Goal: Task Accomplishment & Management: Manage account settings

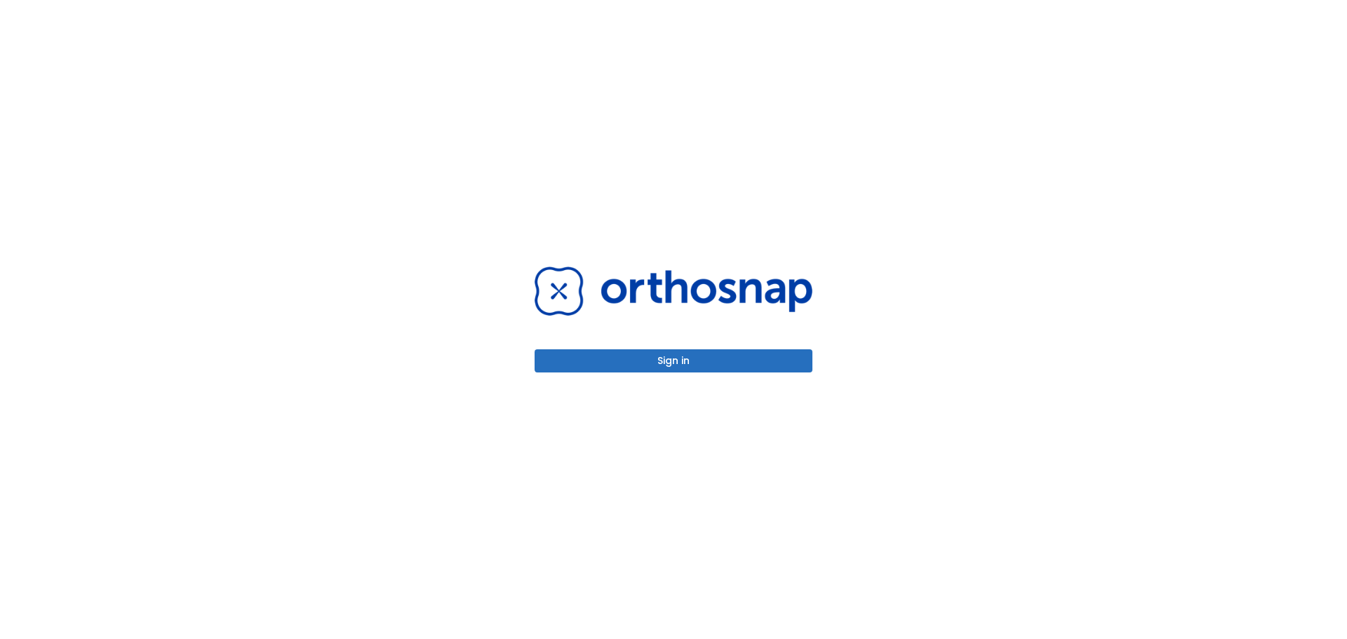
click at [706, 355] on button "Sign in" at bounding box center [673, 360] width 278 height 23
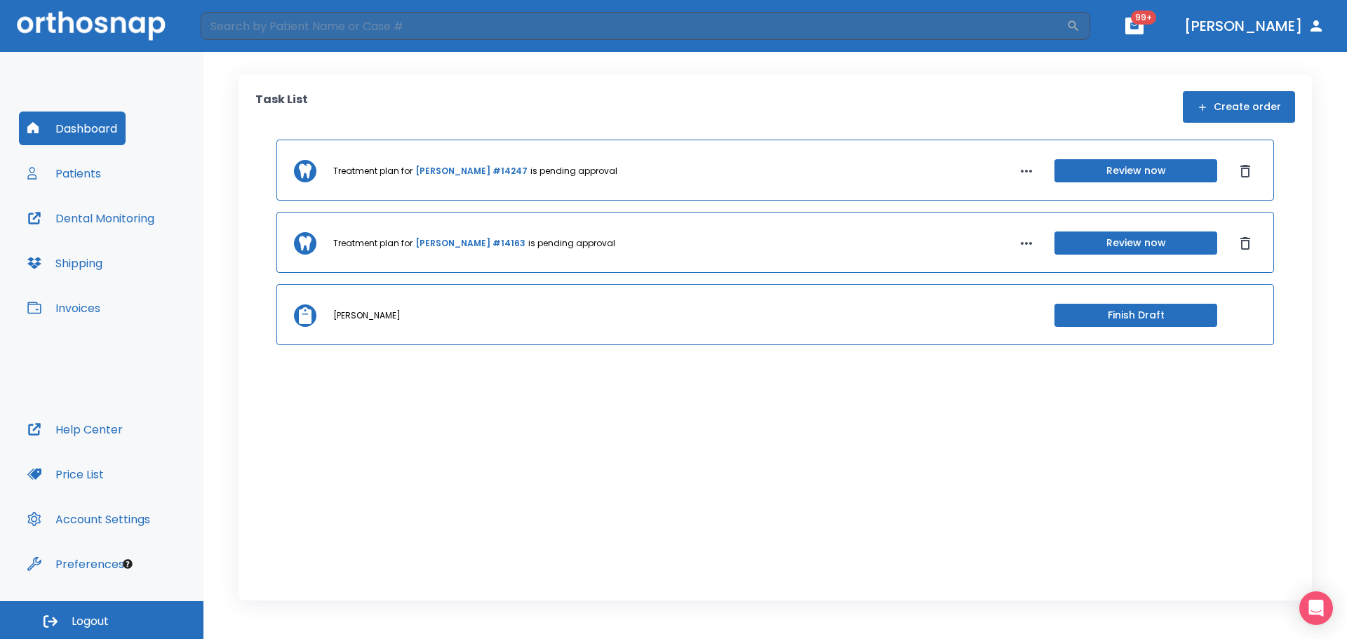
click at [116, 223] on button "Dental Monitoring" at bounding box center [91, 218] width 144 height 34
click at [101, 176] on button "Patients" at bounding box center [64, 173] width 90 height 34
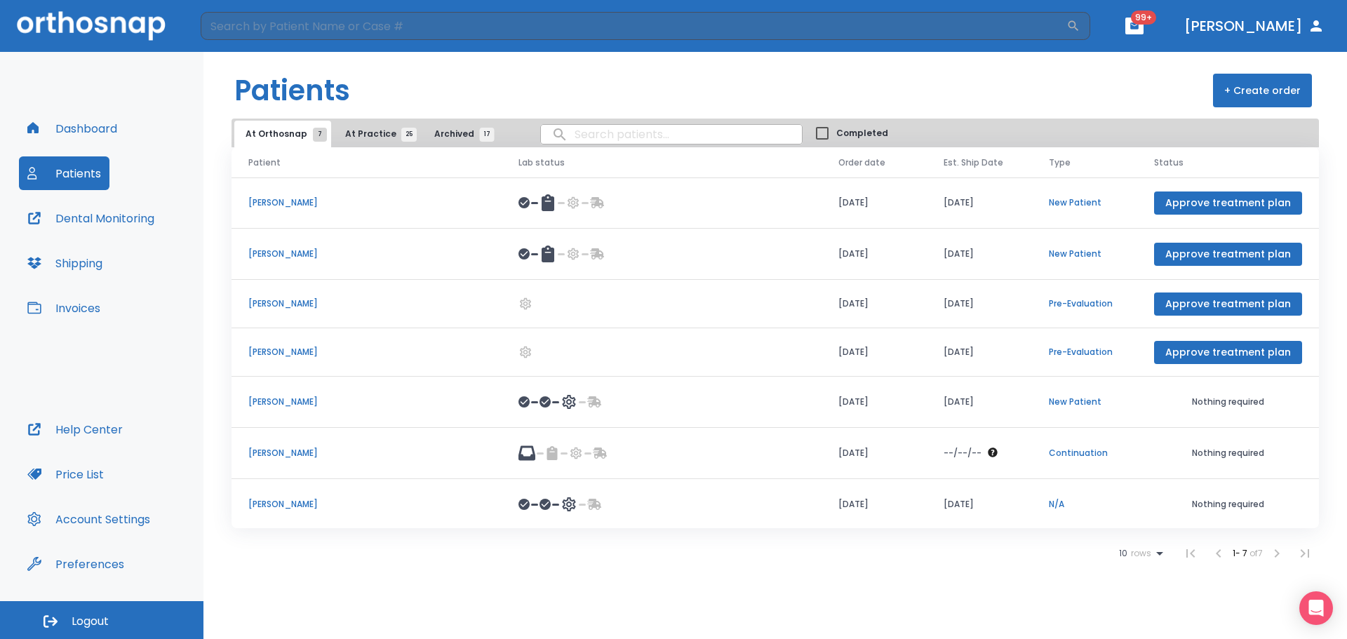
click at [367, 129] on span "At Practice 25" at bounding box center [377, 134] width 64 height 13
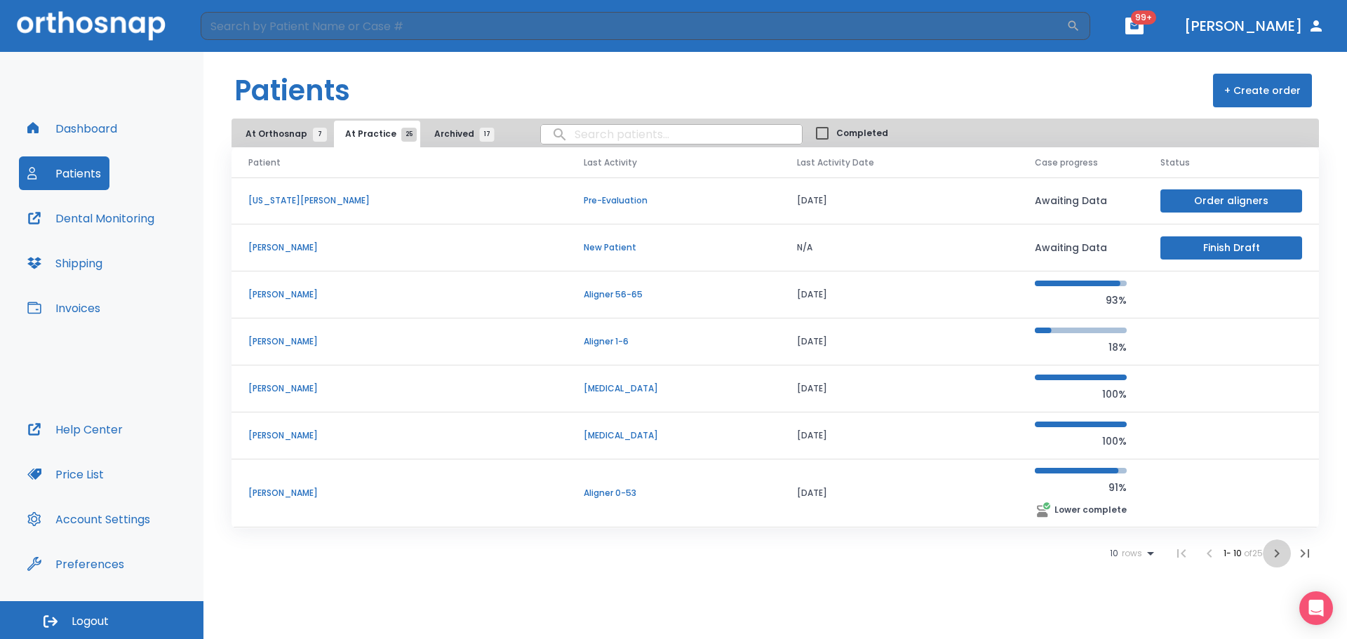
click at [1274, 551] on icon "button" at bounding box center [1276, 553] width 17 height 17
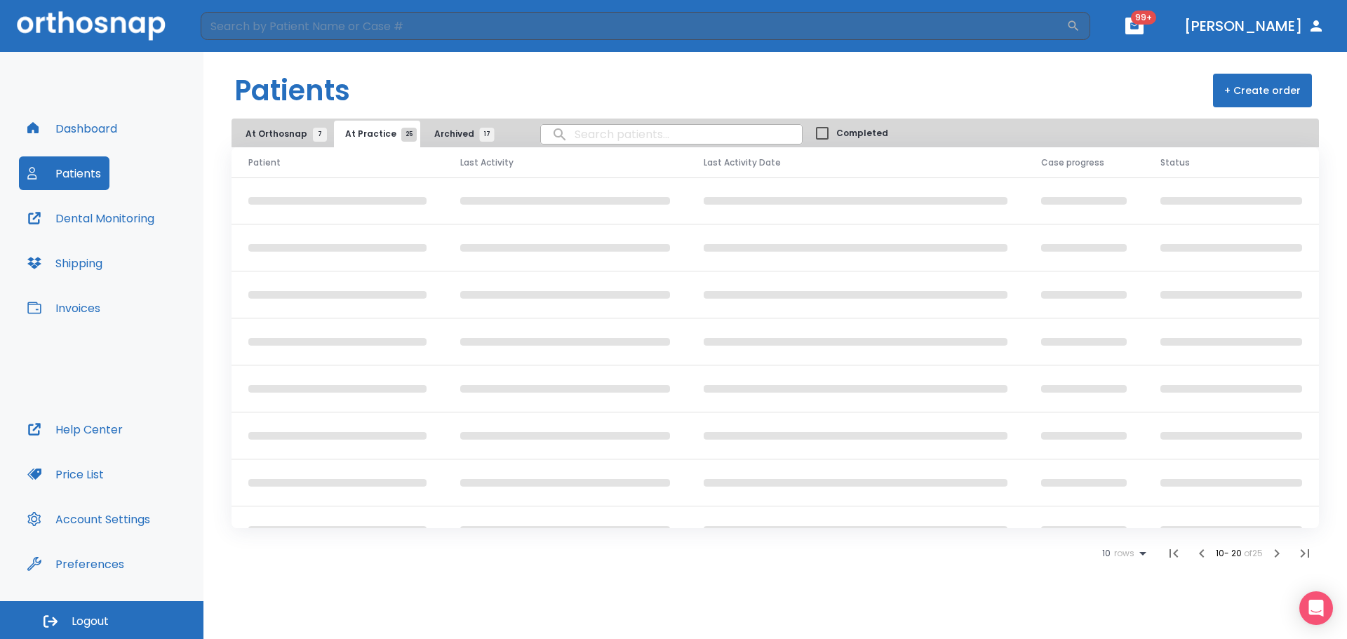
click at [1274, 551] on icon "button" at bounding box center [1276, 553] width 17 height 17
click at [1274, 551] on li at bounding box center [1276, 553] width 28 height 28
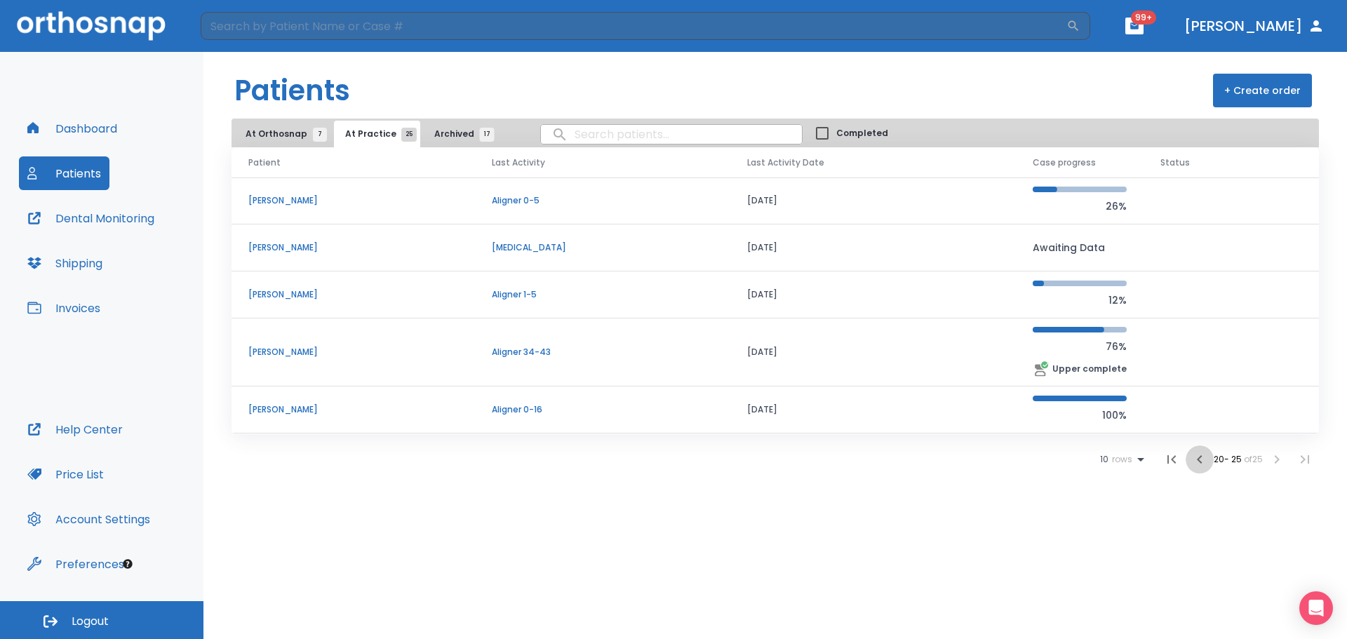
click at [1204, 460] on button "button" at bounding box center [1199, 459] width 28 height 28
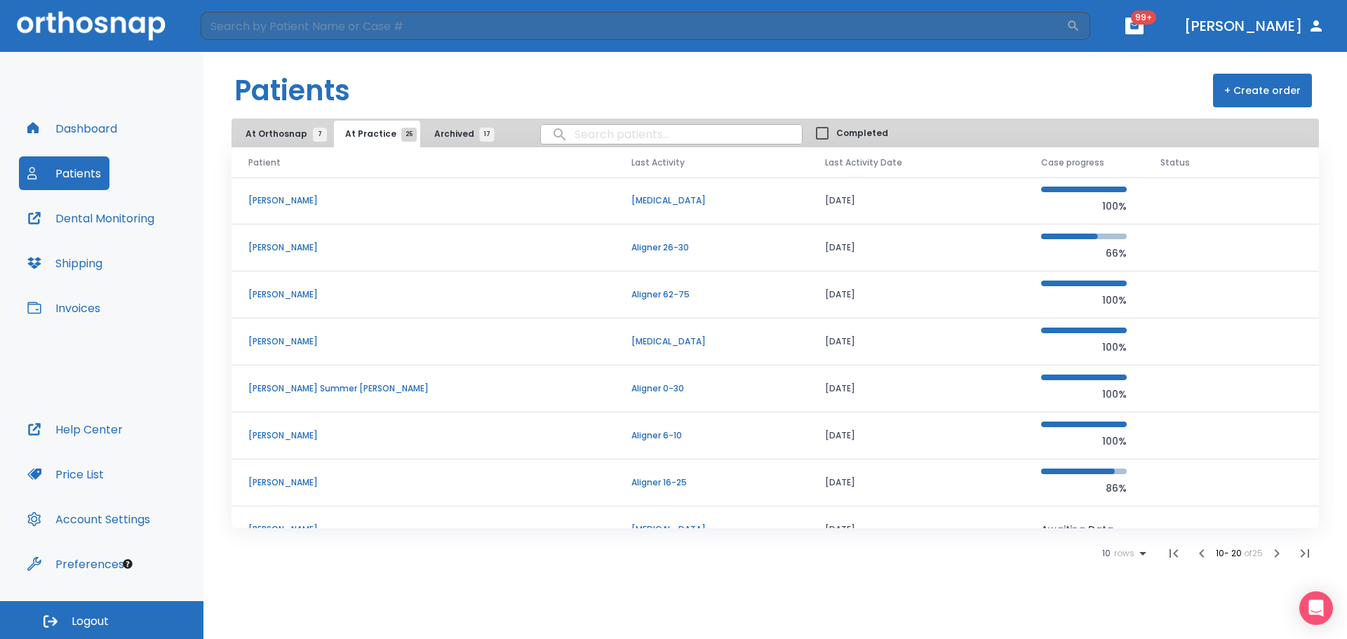
click at [308, 343] on p "[PERSON_NAME]" at bounding box center [422, 341] width 349 height 13
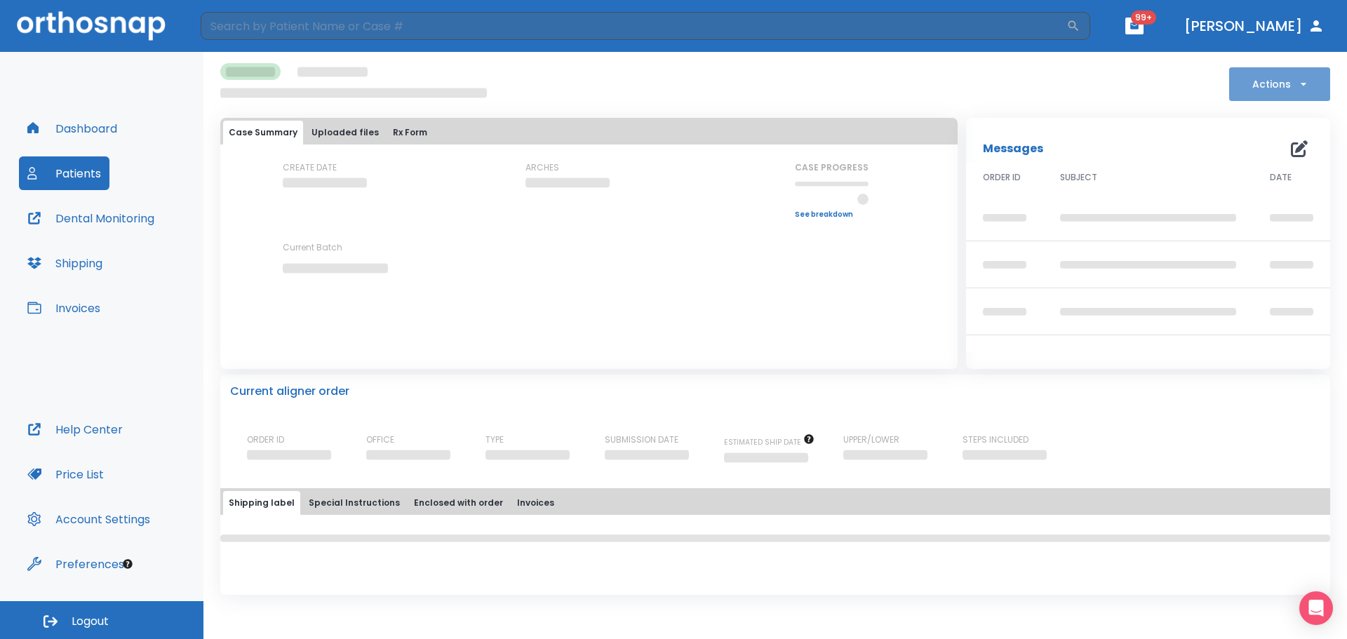
click at [1300, 81] on icon "button" at bounding box center [1303, 84] width 14 height 14
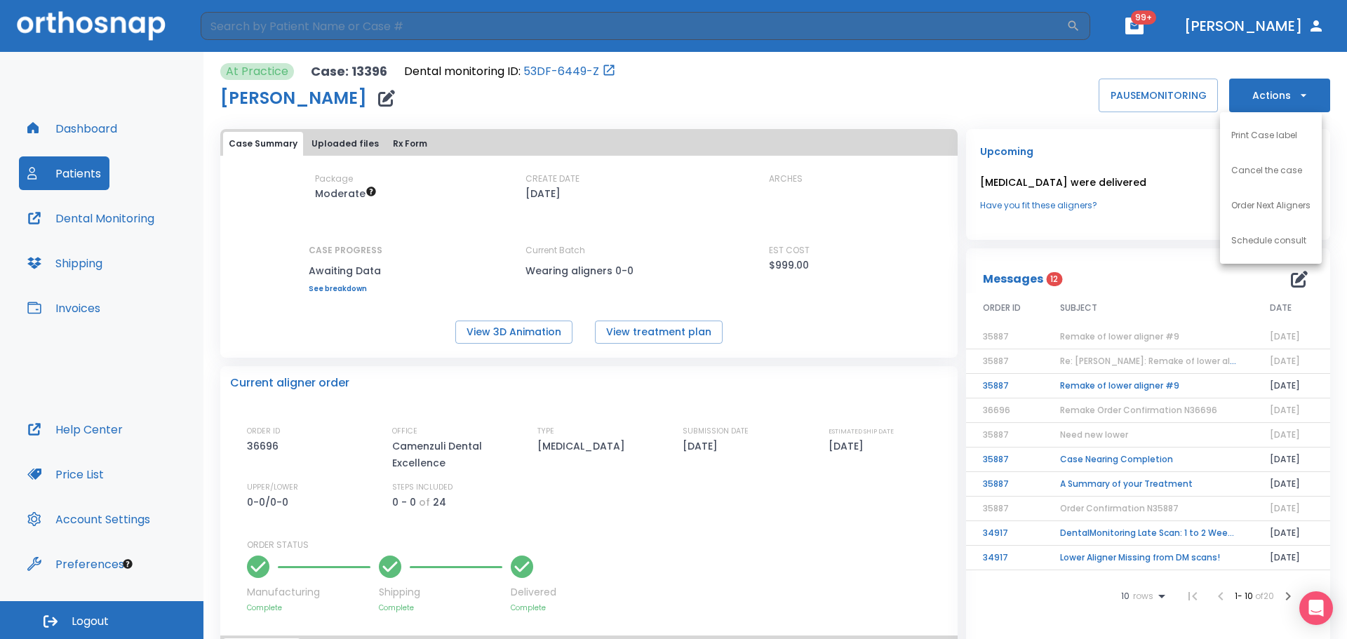
click at [1037, 96] on div at bounding box center [673, 319] width 1347 height 639
click at [1278, 104] on button "Actions" at bounding box center [1279, 96] width 101 height 34
click at [1017, 85] on div at bounding box center [673, 319] width 1347 height 639
